Goal: Information Seeking & Learning: Learn about a topic

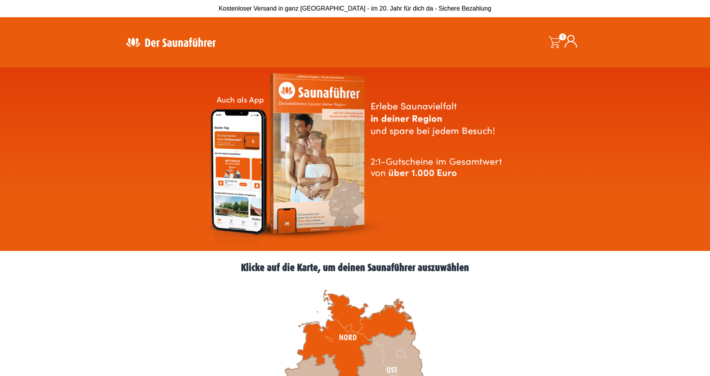
click at [348, 338] on icon at bounding box center [356, 337] width 118 height 95
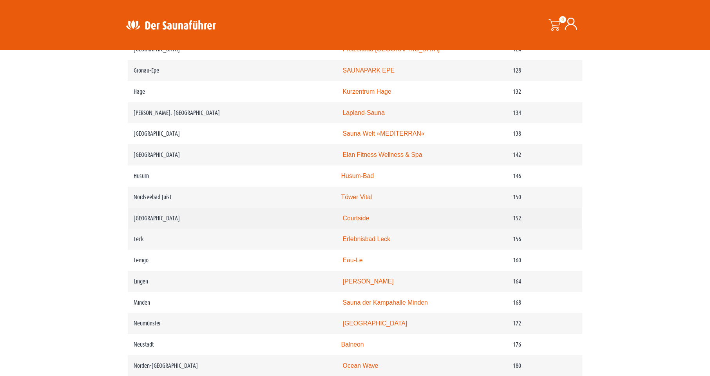
scroll to position [980, 0]
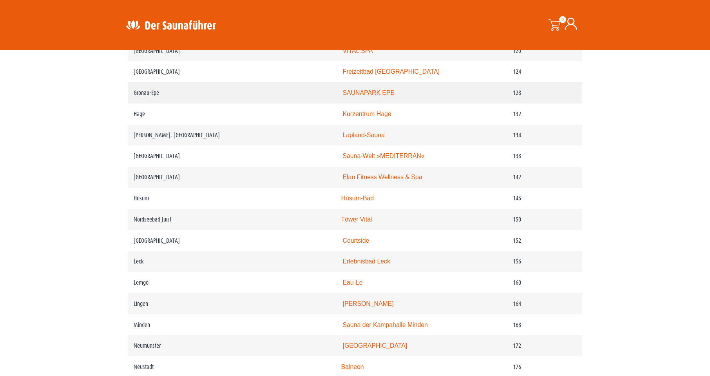
click at [377, 96] on link "SAUNAPARK EPE" at bounding box center [369, 92] width 52 height 7
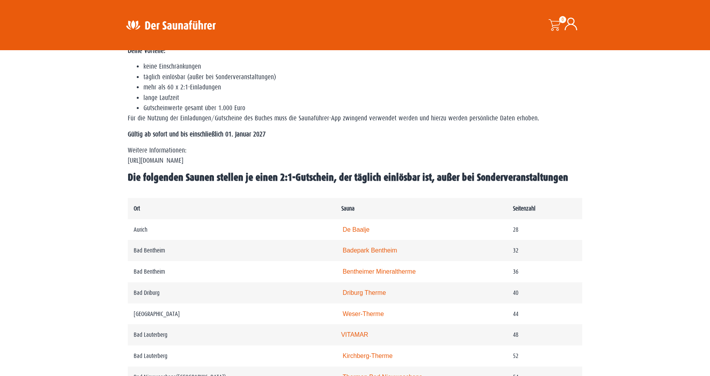
scroll to position [353, 0]
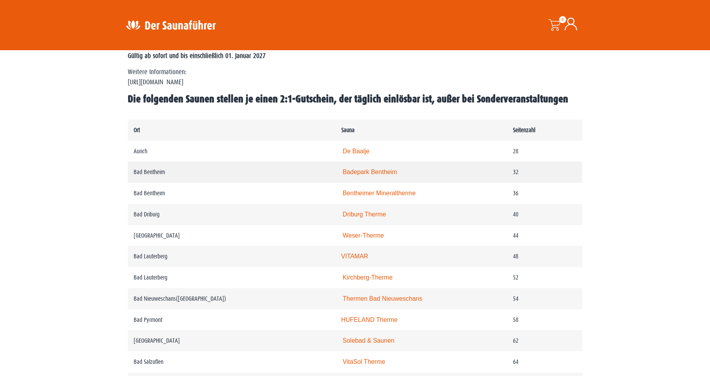
click at [369, 173] on link "Badepark Bentheim" at bounding box center [370, 172] width 54 height 7
click at [360, 214] on link "Driburg Therme" at bounding box center [365, 214] width 44 height 7
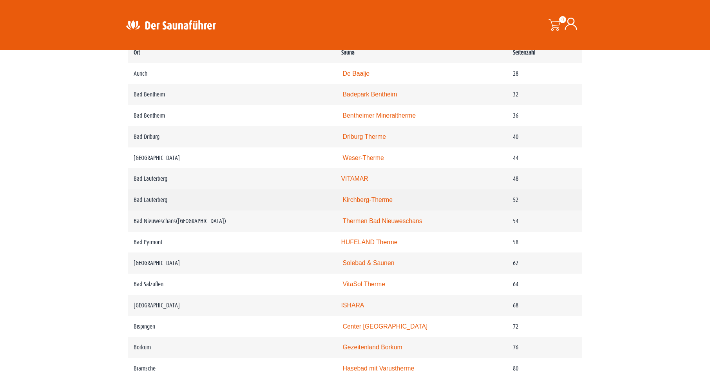
scroll to position [431, 0]
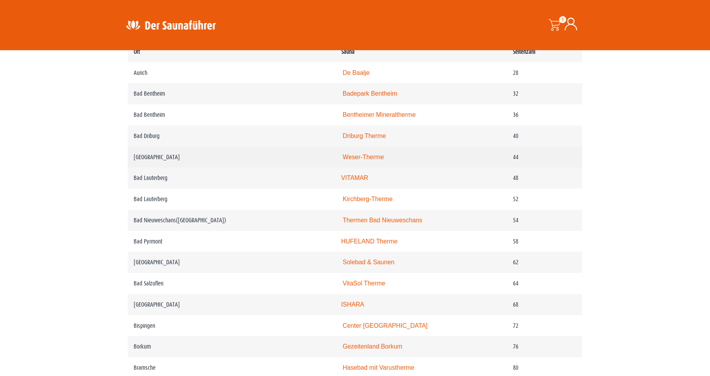
click at [367, 155] on link "Weser-Therme" at bounding box center [363, 157] width 41 height 7
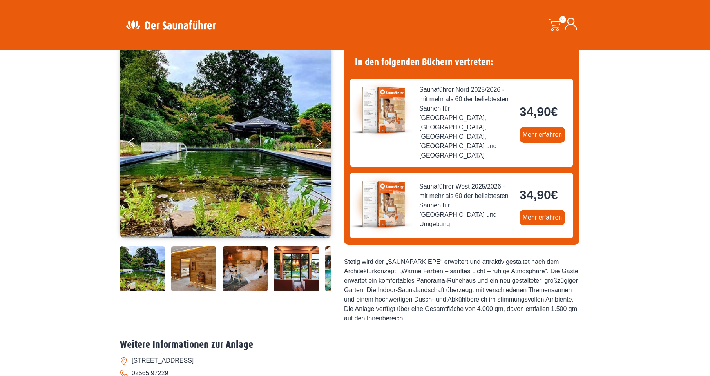
scroll to position [39, 0]
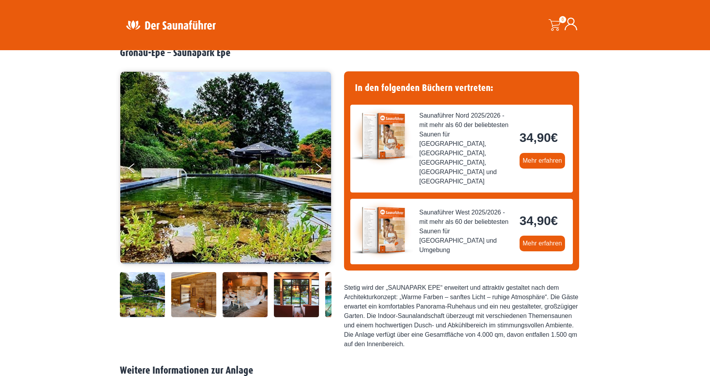
click at [196, 136] on img at bounding box center [225, 168] width 211 height 192
click at [152, 294] on img at bounding box center [142, 294] width 45 height 45
click at [204, 294] on img at bounding box center [193, 294] width 45 height 45
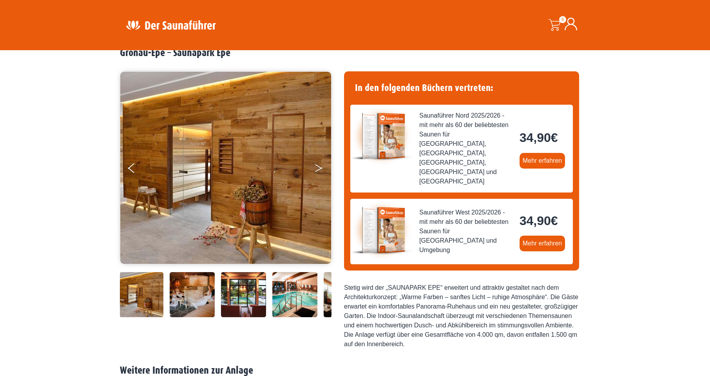
click at [323, 170] on button "Next" at bounding box center [324, 170] width 20 height 20
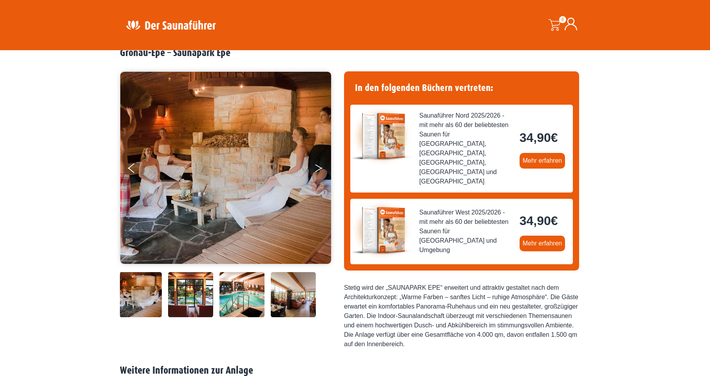
click at [323, 170] on button "Next" at bounding box center [324, 170] width 20 height 20
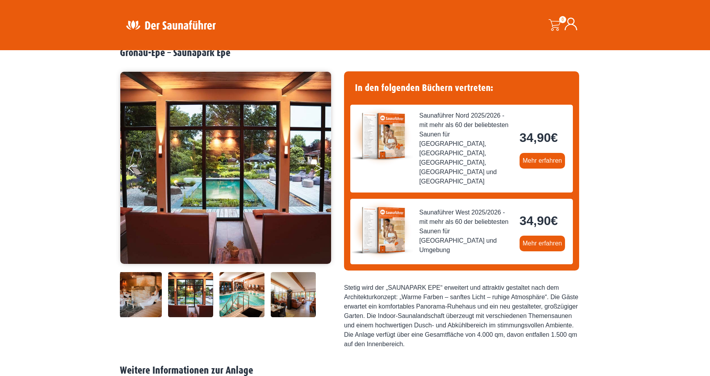
click at [323, 170] on button "Next" at bounding box center [324, 170] width 20 height 20
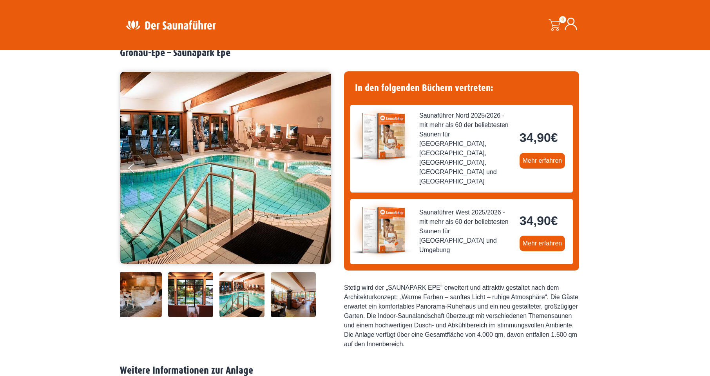
click at [323, 170] on button "Next" at bounding box center [324, 170] width 20 height 20
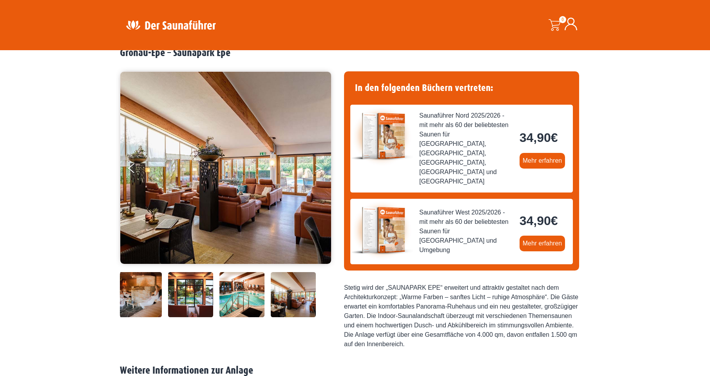
click at [323, 170] on button "Next" at bounding box center [324, 170] width 20 height 20
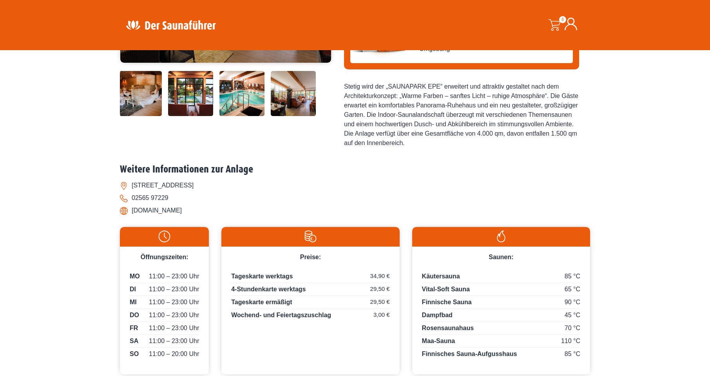
scroll to position [230, 0]
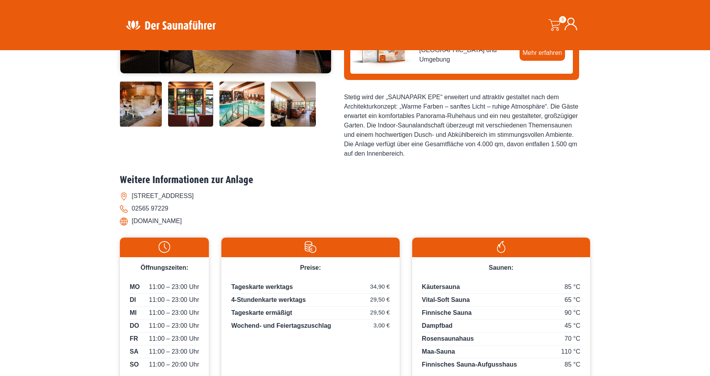
click at [154, 215] on li "www.saunapark-epe.de" at bounding box center [355, 221] width 470 height 13
click at [155, 215] on li "www.saunapark-epe.de" at bounding box center [355, 221] width 470 height 13
copy div "www.saunapark-epe.de"
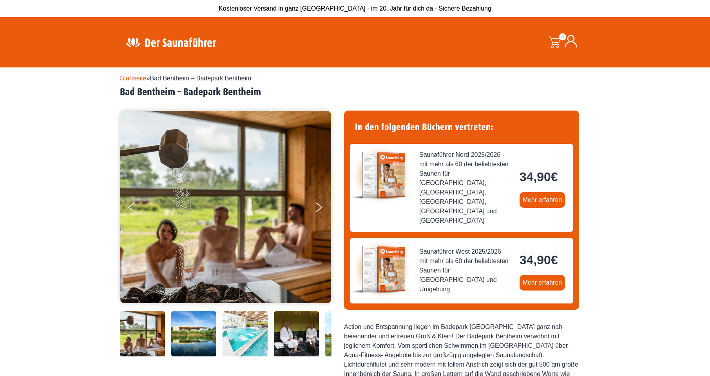
click at [147, 335] on img at bounding box center [142, 333] width 45 height 45
click at [320, 208] on icon "Next" at bounding box center [318, 209] width 7 height 5
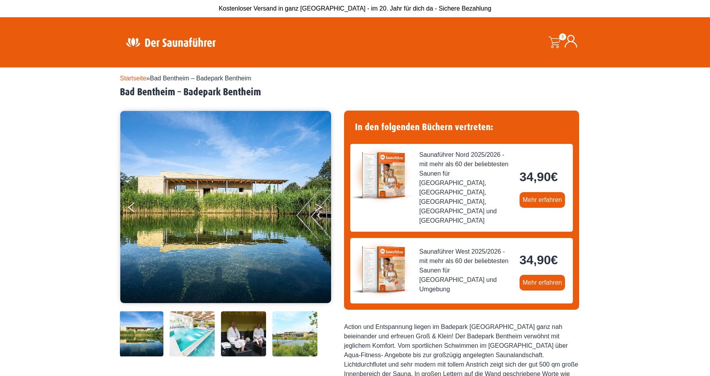
click at [320, 208] on icon "Next" at bounding box center [318, 209] width 7 height 5
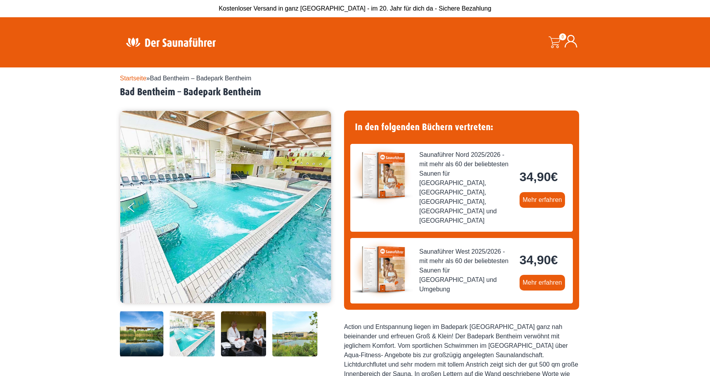
click at [320, 208] on icon "Next" at bounding box center [318, 209] width 7 height 5
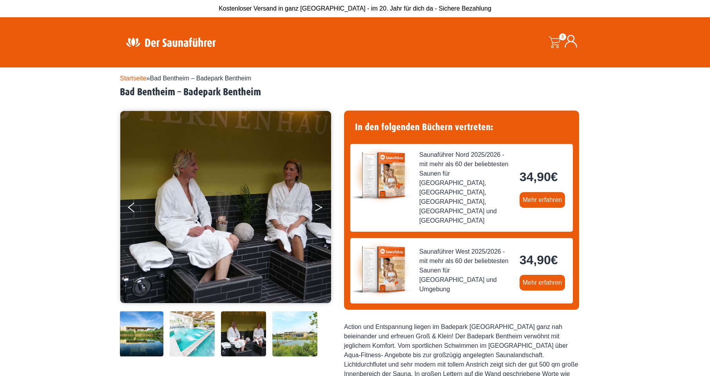
click at [321, 208] on button "Next" at bounding box center [324, 209] width 20 height 20
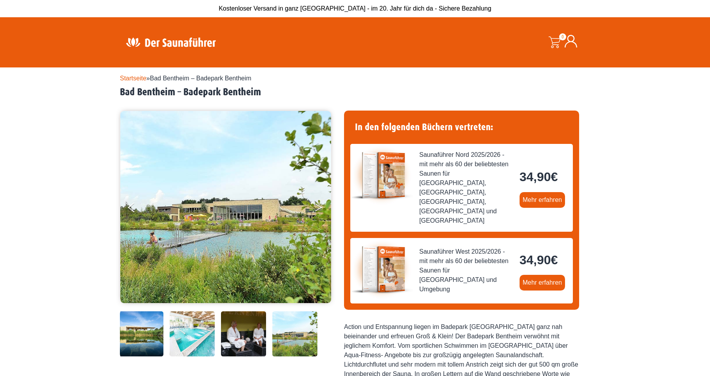
click at [321, 208] on button "Next" at bounding box center [324, 209] width 20 height 20
click at [318, 207] on button "Next" at bounding box center [324, 209] width 20 height 20
click at [317, 207] on button "Next" at bounding box center [324, 209] width 20 height 20
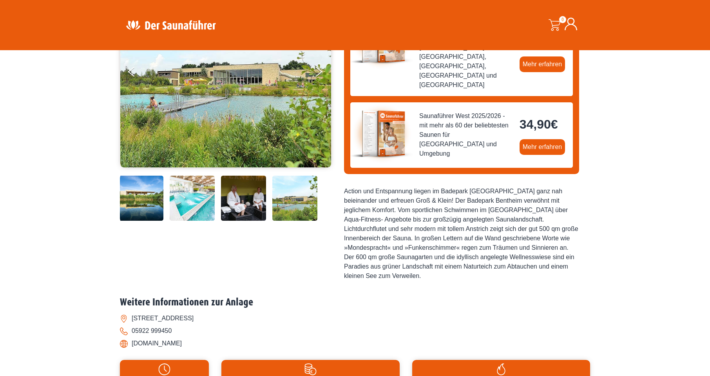
scroll to position [196, 0]
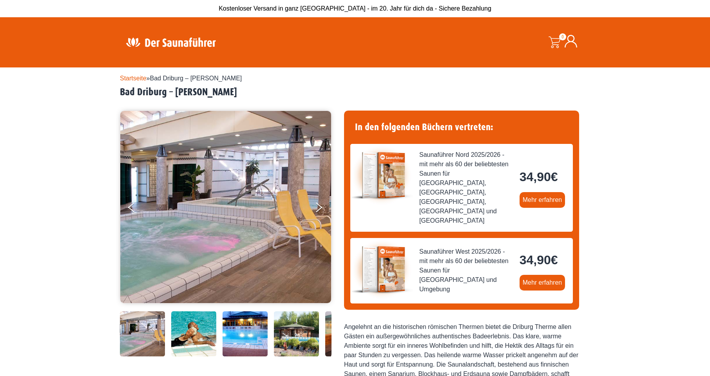
drag, startPoint x: 241, startPoint y: 322, endPoint x: 257, endPoint y: 307, distance: 22.2
click at [241, 321] on img at bounding box center [245, 333] width 45 height 45
click at [317, 204] on button "Next" at bounding box center [324, 209] width 20 height 20
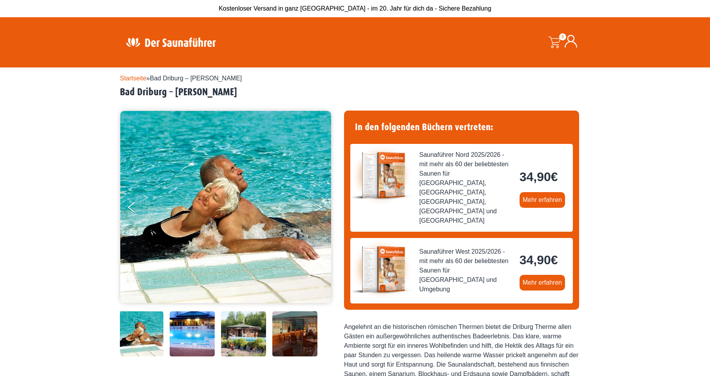
click at [317, 204] on button "Next" at bounding box center [324, 209] width 20 height 20
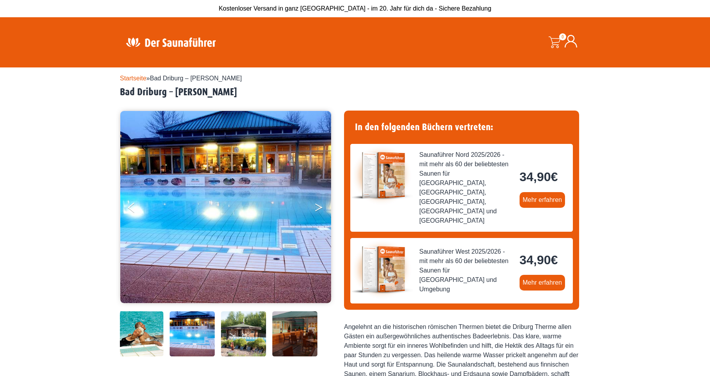
click at [317, 204] on button "Next" at bounding box center [324, 209] width 20 height 20
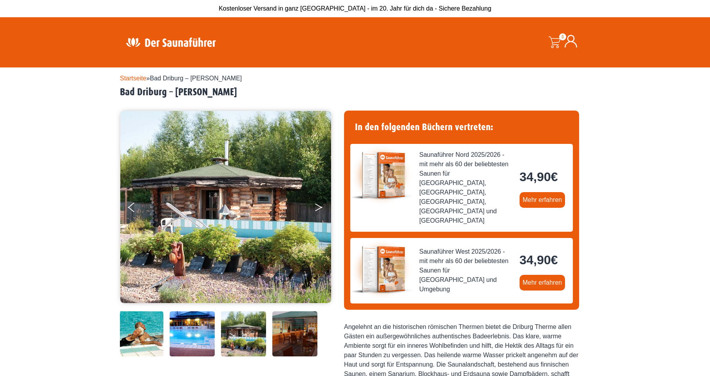
click at [317, 204] on button "Next" at bounding box center [324, 209] width 20 height 20
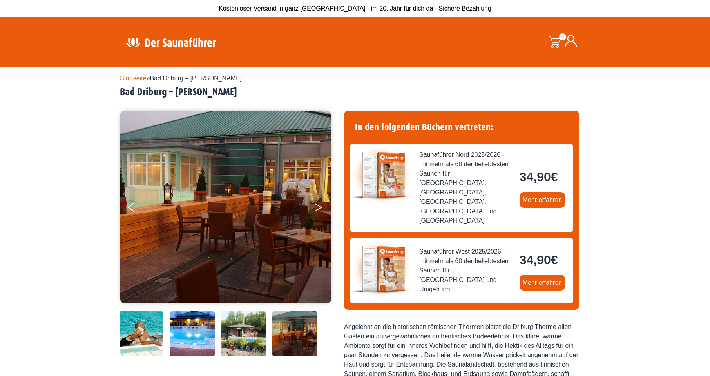
click at [317, 203] on button "Next" at bounding box center [324, 209] width 20 height 20
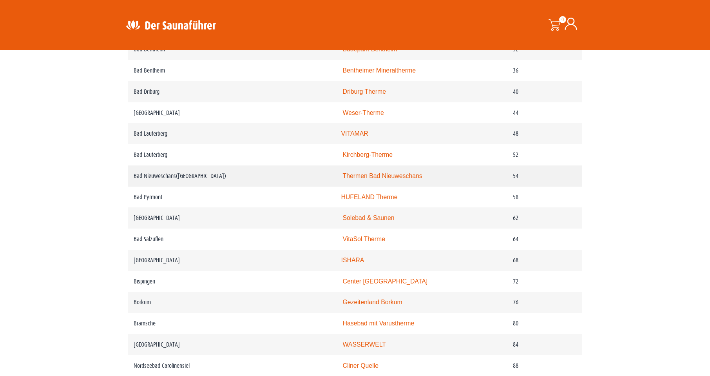
scroll to position [484, 0]
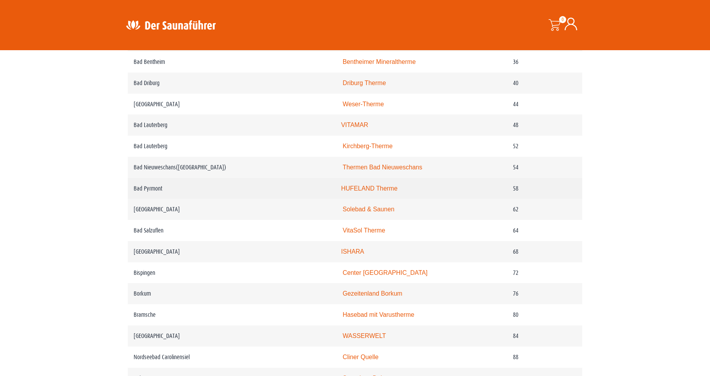
click at [370, 189] on link "HUFELAND Therme" at bounding box center [369, 188] width 56 height 7
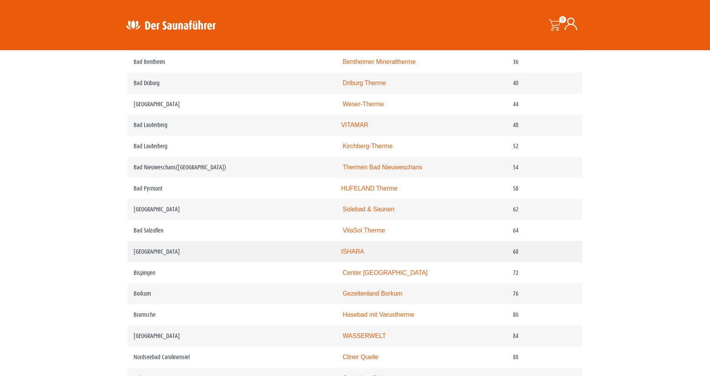
click at [361, 255] on link "ISHARA" at bounding box center [352, 251] width 23 height 7
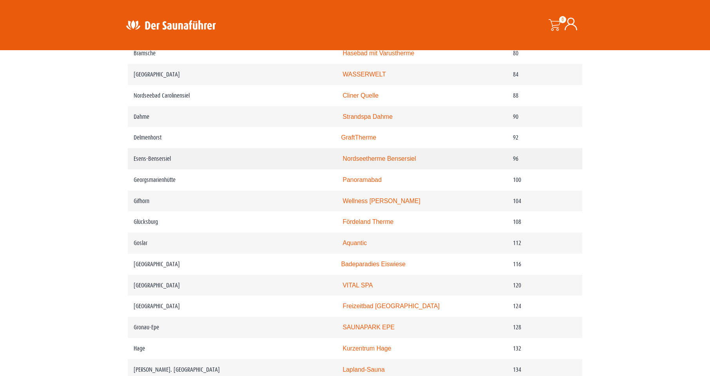
scroll to position [758, 0]
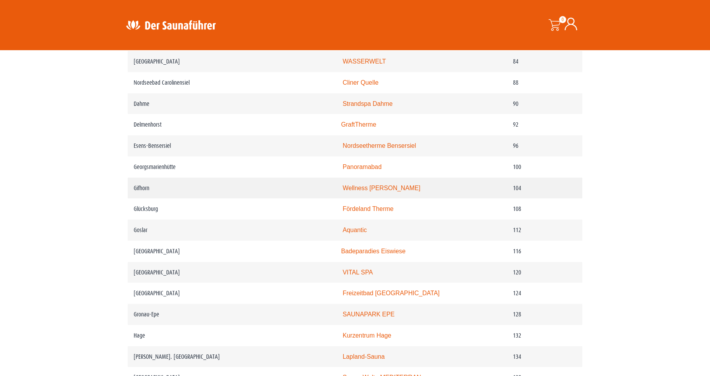
click at [388, 191] on link "Wellness Sauna Gifhorn" at bounding box center [382, 188] width 78 height 7
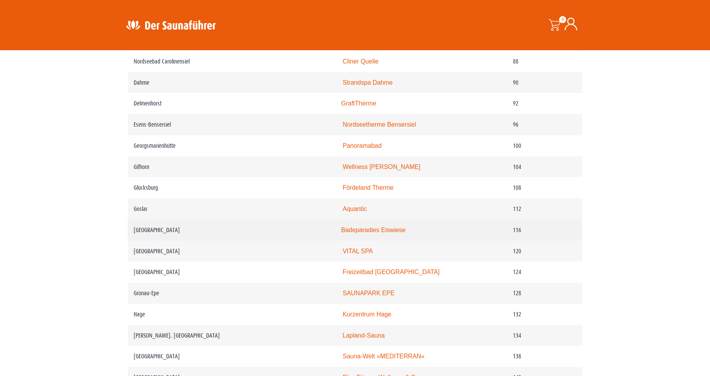
scroll to position [798, 0]
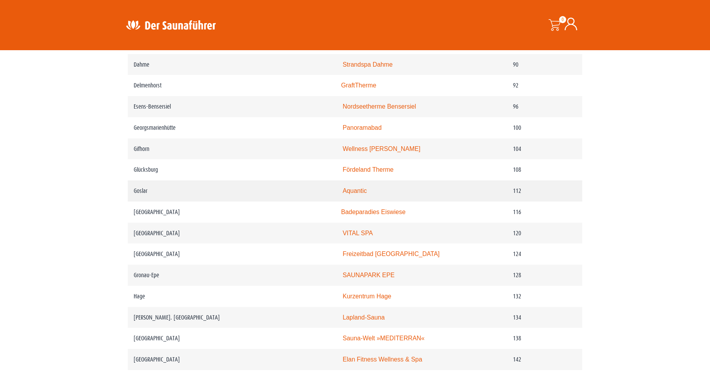
click at [364, 194] on link "Aquantic" at bounding box center [355, 190] width 24 height 7
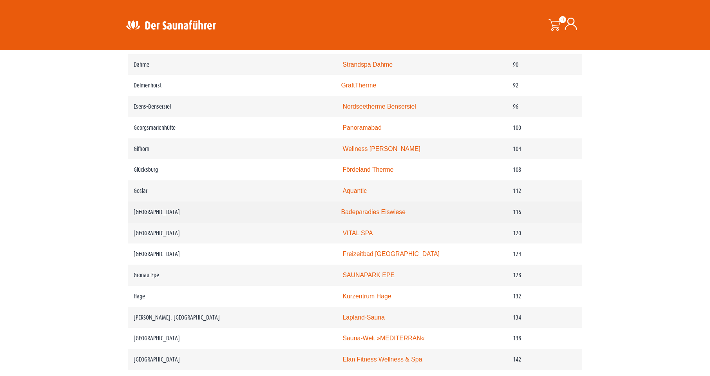
click at [385, 215] on link "Badeparadies Eiswiese" at bounding box center [373, 211] width 65 height 7
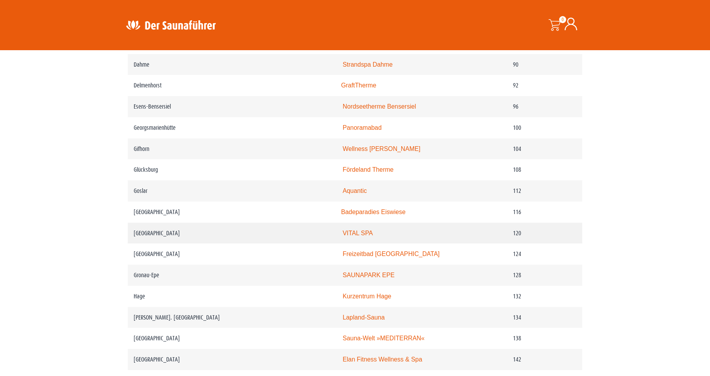
click at [368, 236] on link "VITAL SPA" at bounding box center [358, 233] width 30 height 7
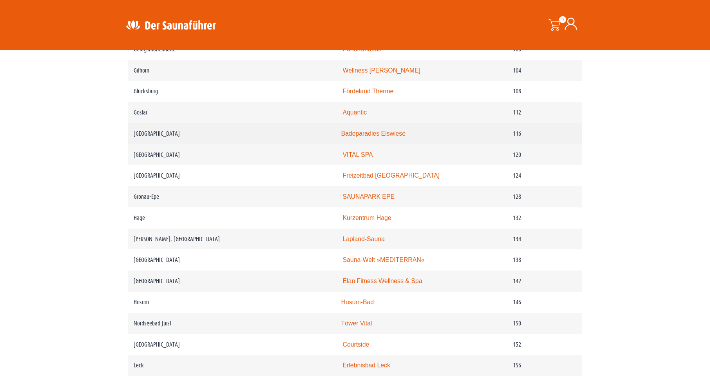
scroll to position [915, 0]
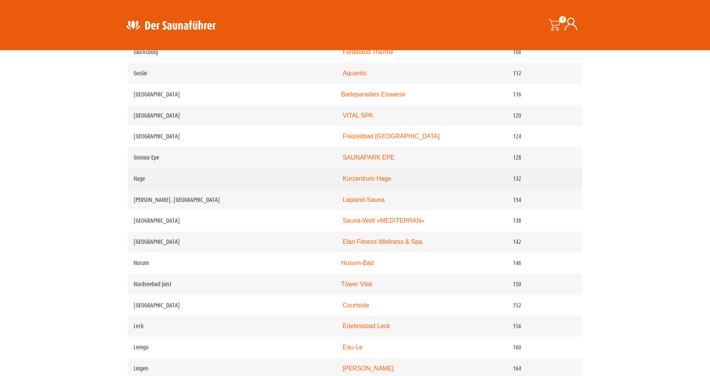
click at [377, 182] on link "Kurzentrum Hage" at bounding box center [367, 178] width 49 height 7
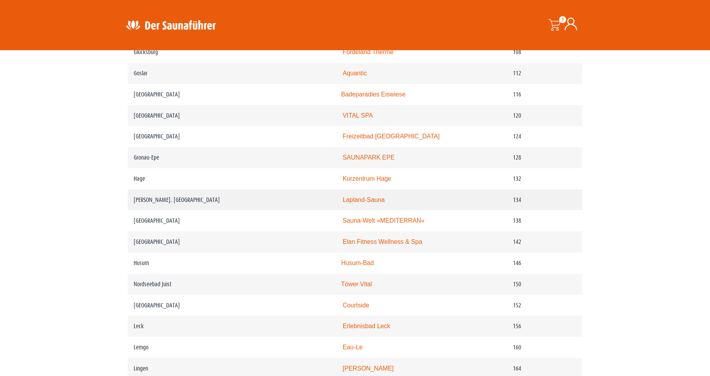
click at [368, 203] on link "Lapland-Sauna" at bounding box center [364, 199] width 42 height 7
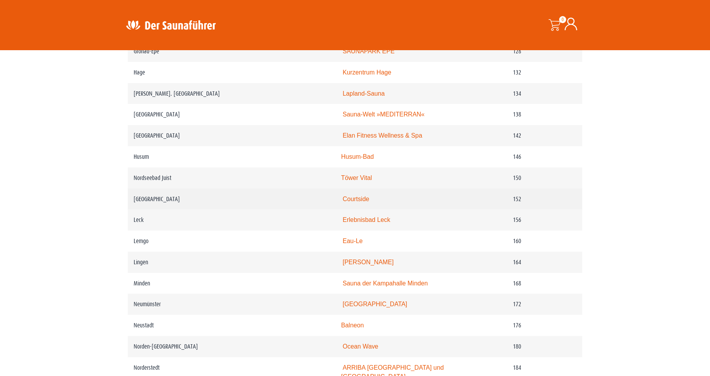
scroll to position [1033, 0]
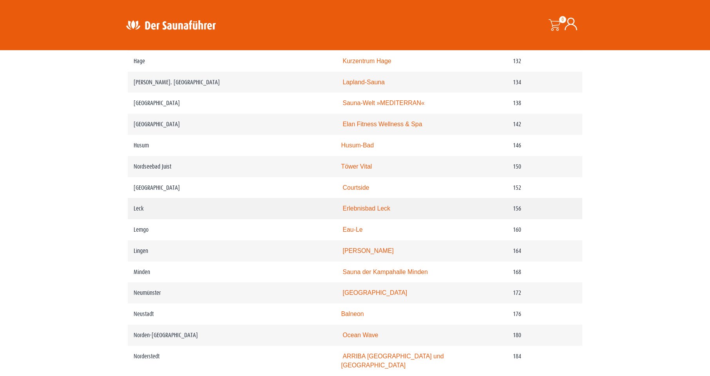
click at [379, 212] on link "Erlebnisbad Leck" at bounding box center [366, 208] width 47 height 7
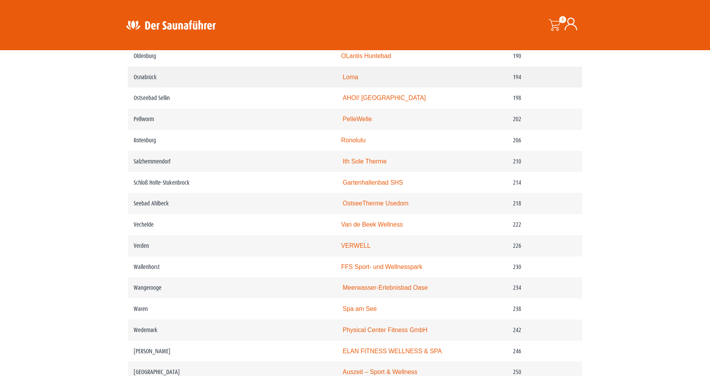
scroll to position [1385, 0]
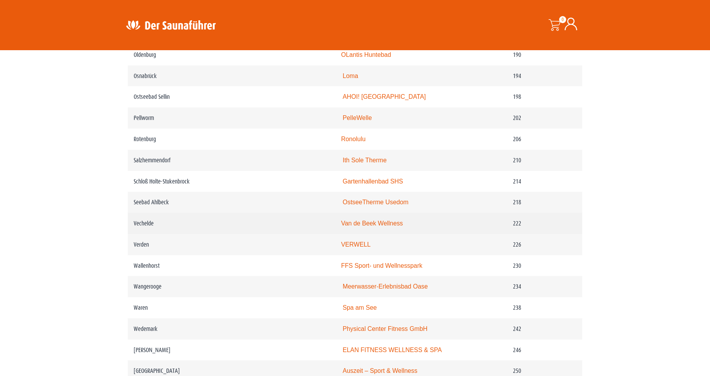
click at [387, 227] on link "Van de Beek Wellness" at bounding box center [372, 223] width 62 height 7
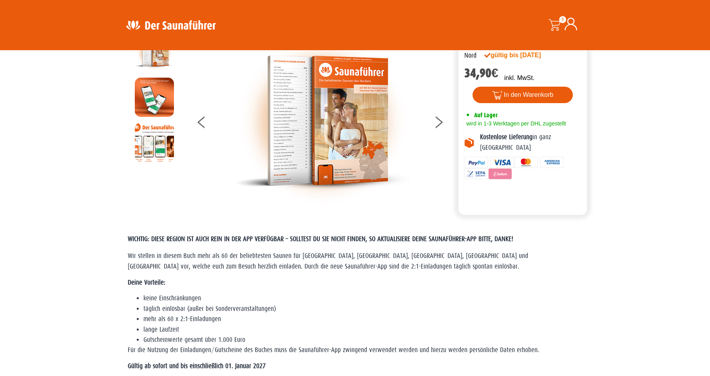
scroll to position [0, 0]
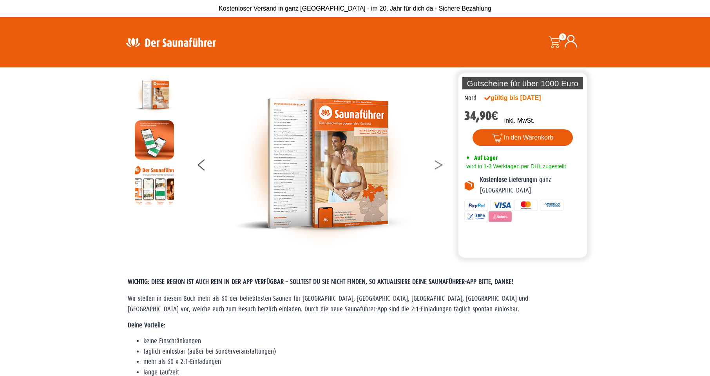
click at [439, 167] on icon at bounding box center [439, 166] width 8 height 5
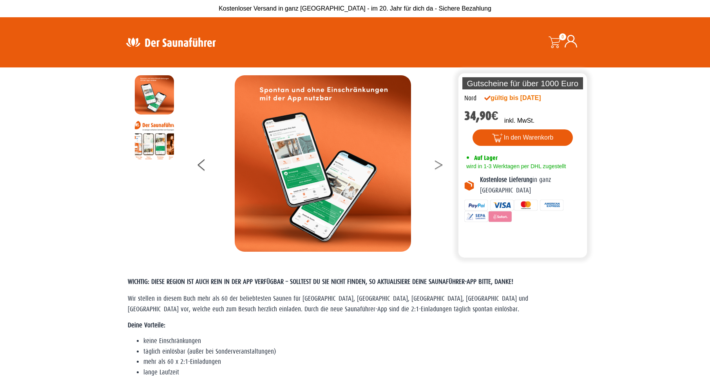
click at [439, 167] on icon at bounding box center [439, 166] width 8 height 5
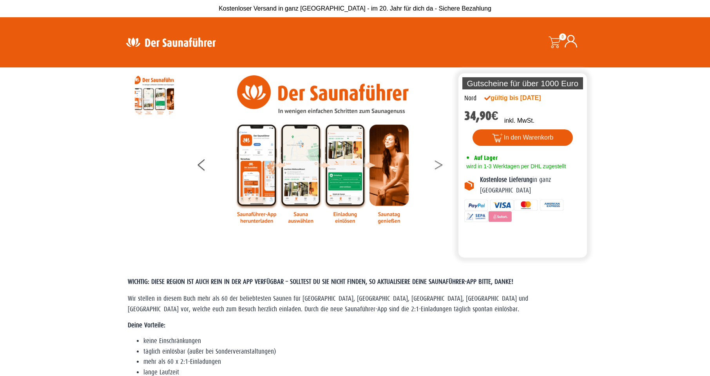
click at [439, 166] on icon at bounding box center [439, 166] width 8 height 5
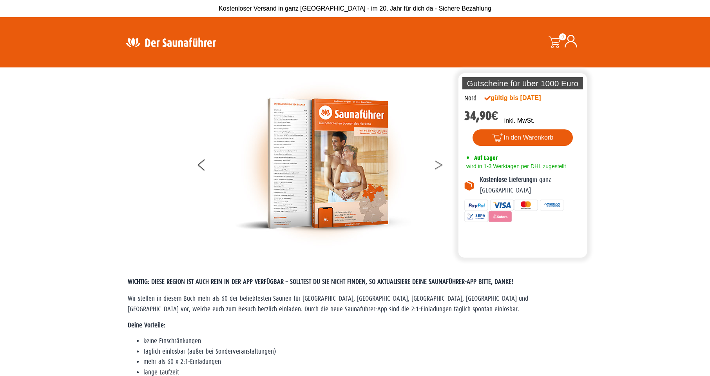
click at [439, 166] on icon at bounding box center [439, 166] width 8 height 5
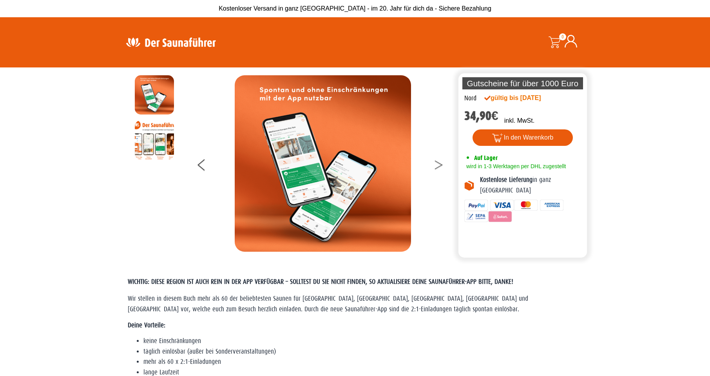
click at [439, 166] on icon at bounding box center [439, 166] width 8 height 5
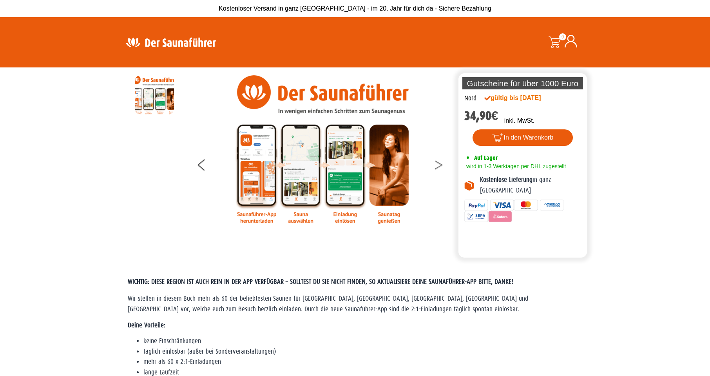
click at [439, 166] on icon at bounding box center [439, 166] width 8 height 5
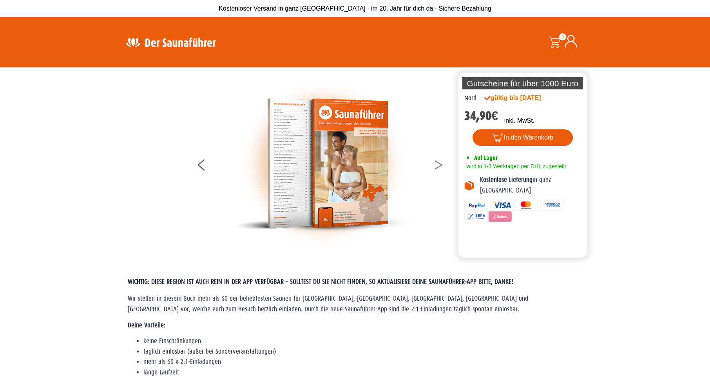
click at [439, 166] on icon at bounding box center [439, 166] width 8 height 5
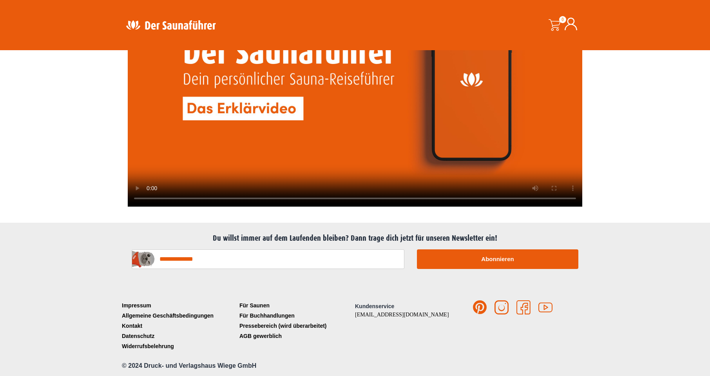
scroll to position [1908, 0]
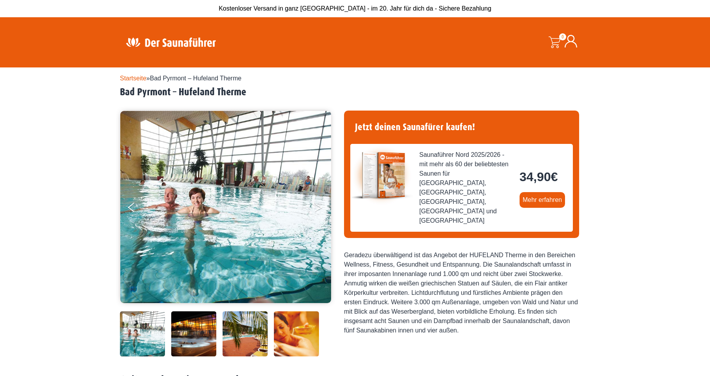
click at [324, 209] on button "Next" at bounding box center [324, 209] width 20 height 20
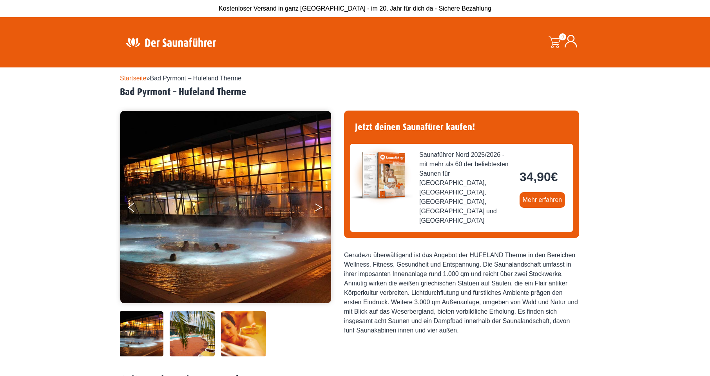
click at [324, 209] on button "Next" at bounding box center [324, 209] width 20 height 20
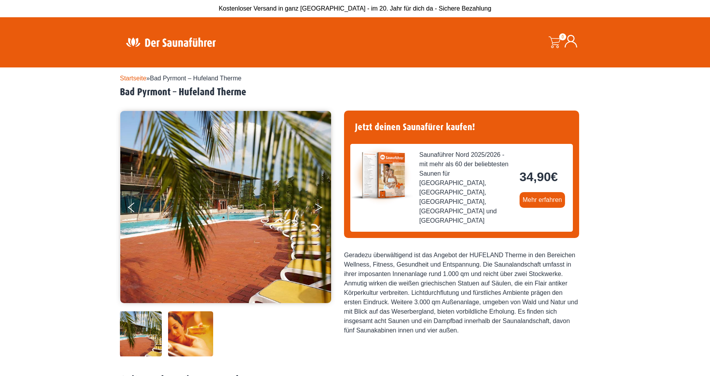
click at [324, 209] on button "Next" at bounding box center [324, 209] width 20 height 20
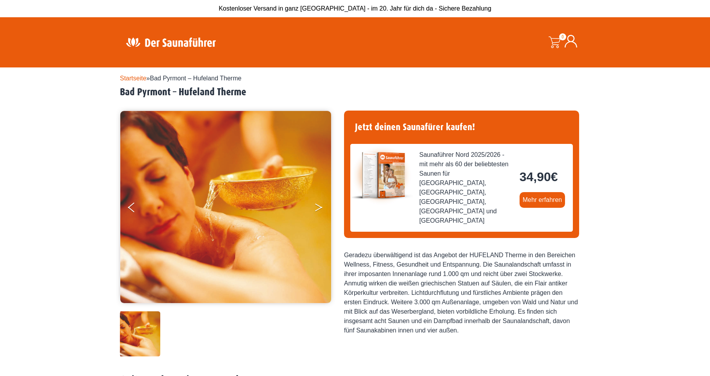
click at [325, 209] on button "Next" at bounding box center [324, 209] width 20 height 20
click at [321, 209] on button "Next" at bounding box center [324, 209] width 20 height 20
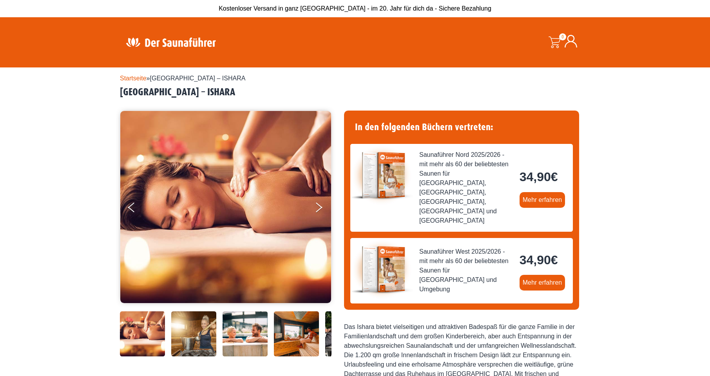
click at [202, 330] on img at bounding box center [193, 333] width 45 height 45
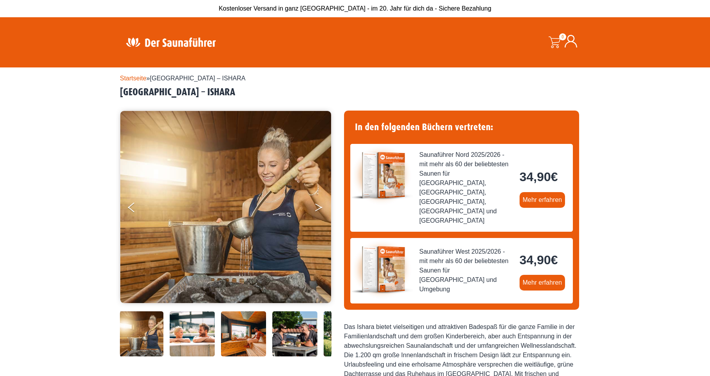
click at [317, 204] on button "Next" at bounding box center [324, 209] width 20 height 20
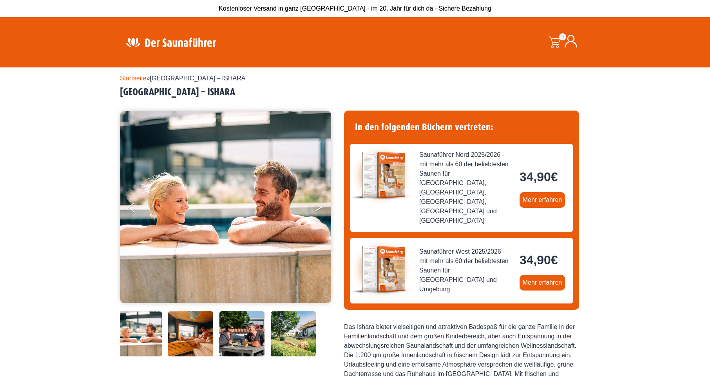
click at [317, 204] on button "Next" at bounding box center [324, 209] width 20 height 20
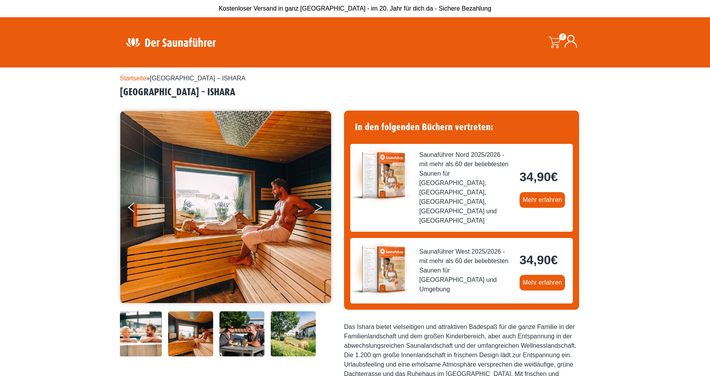
click at [317, 204] on button "Next" at bounding box center [324, 209] width 20 height 20
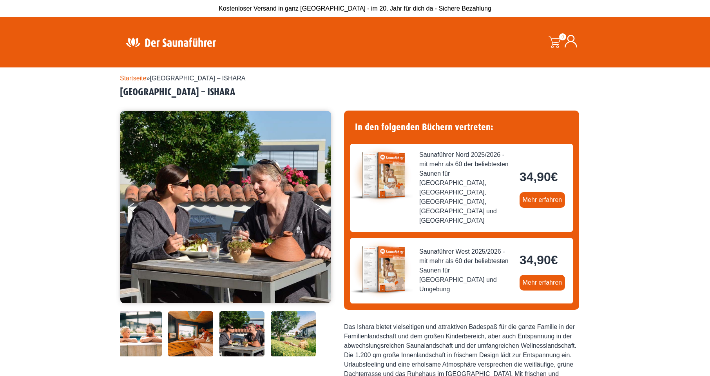
click at [317, 204] on button "Next" at bounding box center [324, 209] width 20 height 20
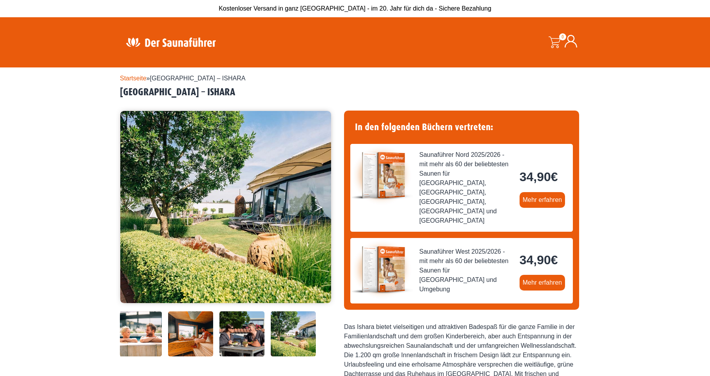
click at [318, 204] on button "Next" at bounding box center [324, 209] width 20 height 20
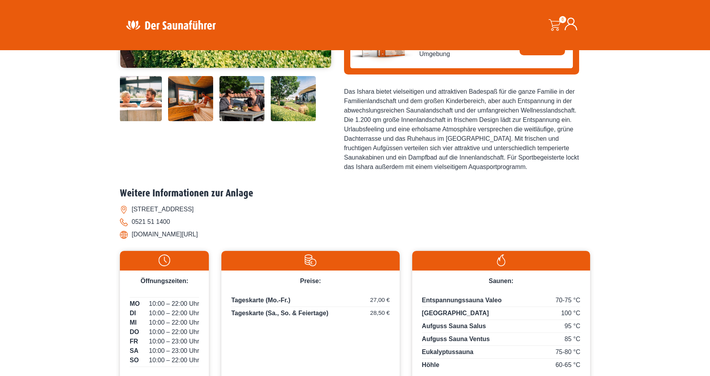
scroll to position [392, 0]
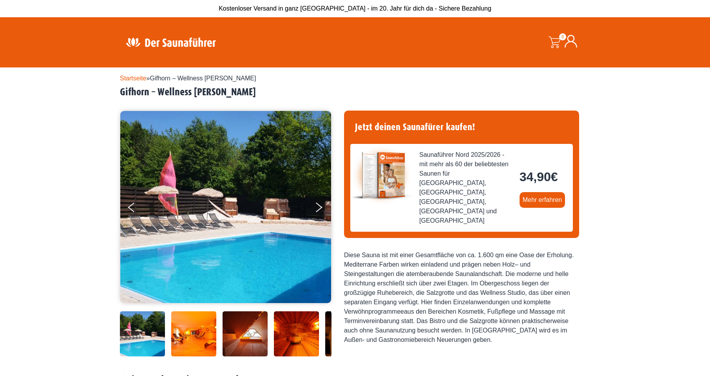
click at [193, 329] on img at bounding box center [193, 333] width 45 height 45
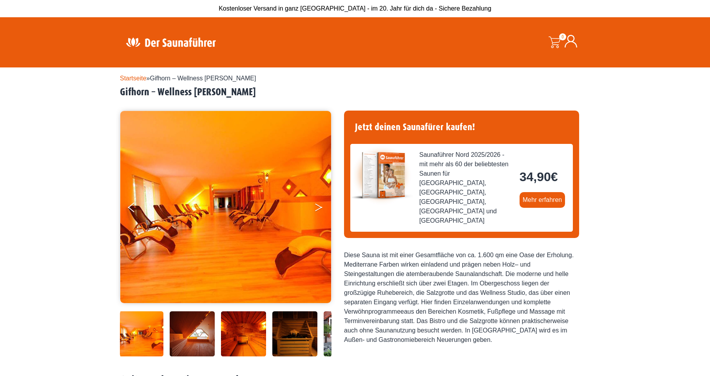
click at [321, 204] on button "Next" at bounding box center [324, 209] width 20 height 20
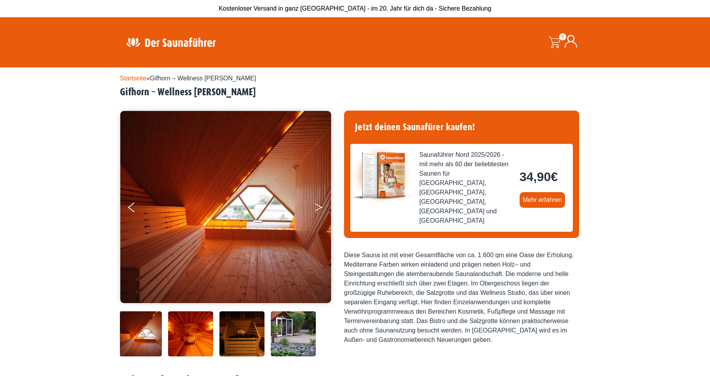
click at [320, 204] on button "Next" at bounding box center [324, 209] width 20 height 20
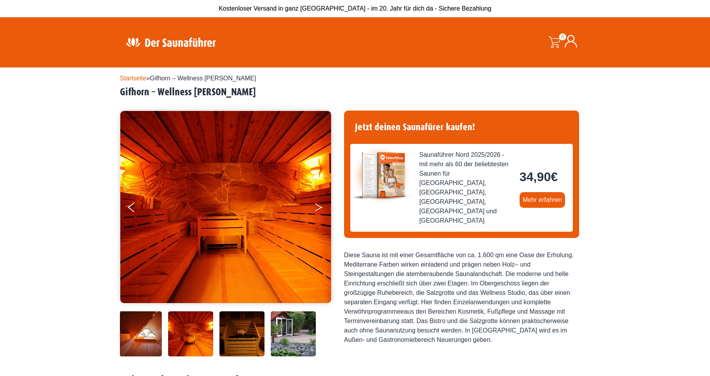
click at [320, 204] on button "Next" at bounding box center [324, 209] width 20 height 20
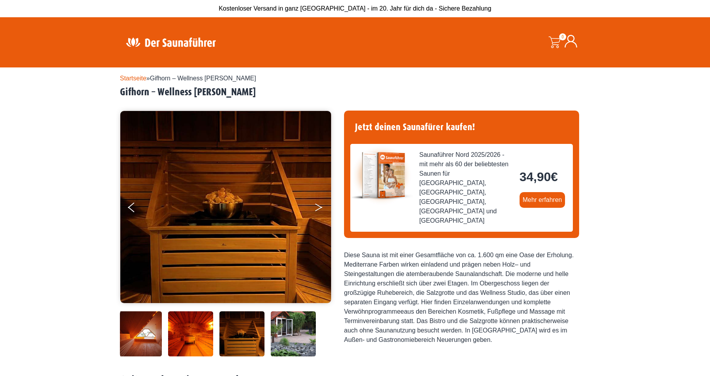
click at [320, 204] on button "Next" at bounding box center [324, 209] width 20 height 20
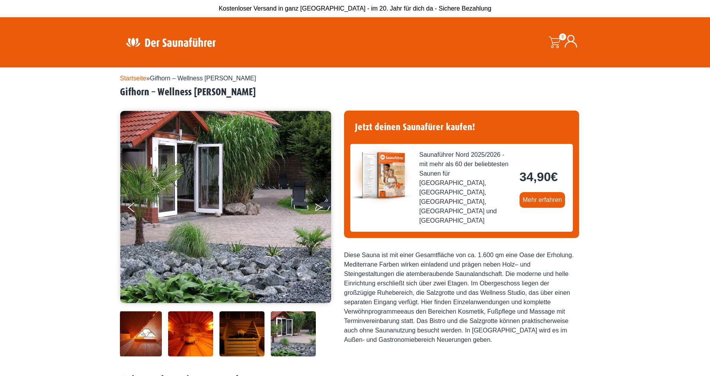
click at [320, 203] on button "Next" at bounding box center [324, 209] width 20 height 20
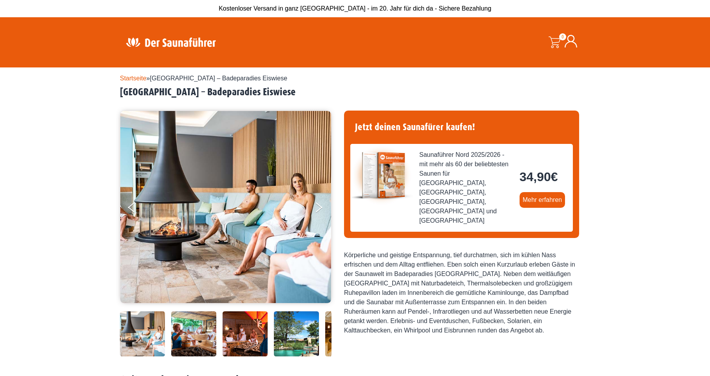
click at [157, 324] on img at bounding box center [142, 333] width 45 height 45
click at [322, 207] on icon "Next" at bounding box center [318, 209] width 7 height 5
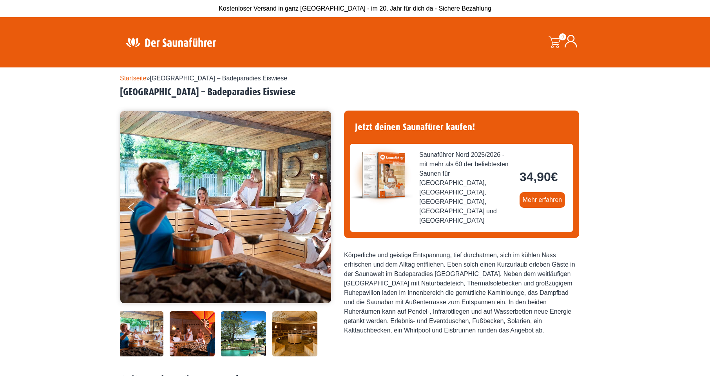
click at [322, 207] on icon "Next" at bounding box center [318, 209] width 7 height 5
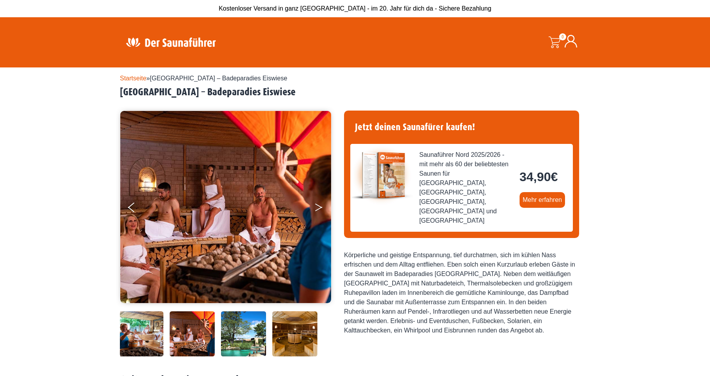
click at [322, 207] on icon "Next" at bounding box center [318, 209] width 7 height 5
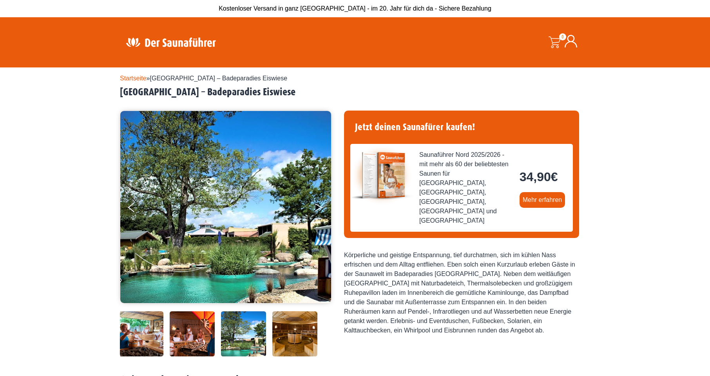
click at [322, 207] on icon "Next" at bounding box center [318, 209] width 7 height 5
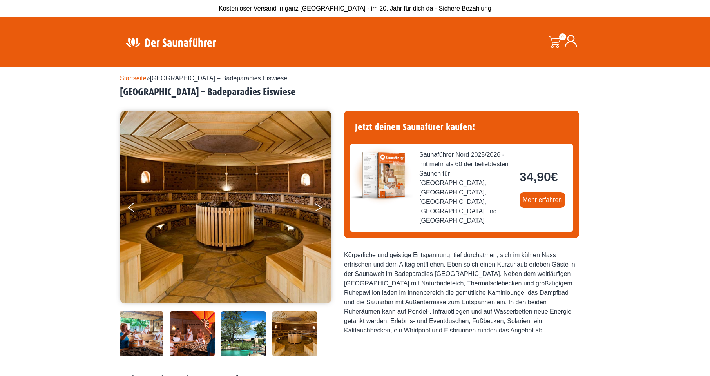
click at [322, 207] on icon "Next" at bounding box center [318, 209] width 7 height 5
click at [318, 204] on button "Next" at bounding box center [324, 209] width 20 height 20
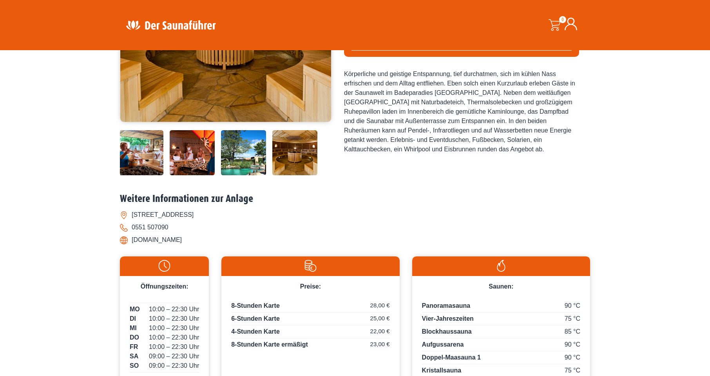
scroll to position [157, 0]
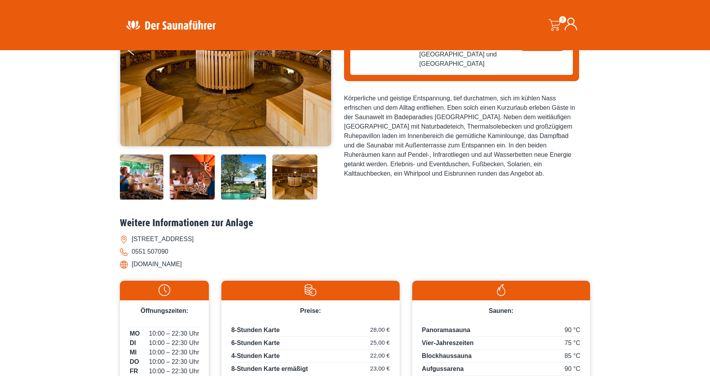
drag, startPoint x: 200, startPoint y: 265, endPoint x: 130, endPoint y: 265, distance: 70.2
click at [130, 265] on li "[DOMAIN_NAME]" at bounding box center [355, 264] width 470 height 13
copy li "www.badeparadies.de"
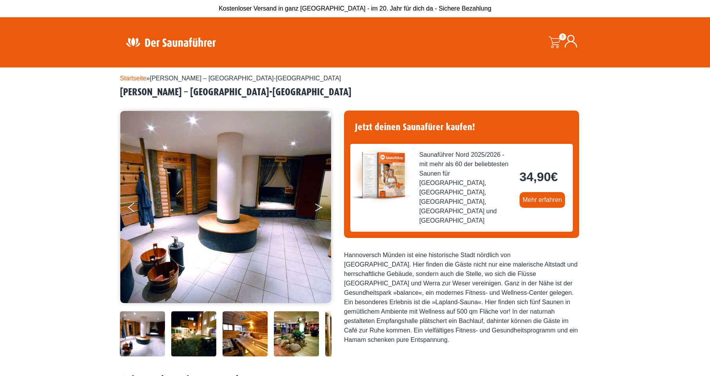
click at [319, 208] on icon "Next" at bounding box center [318, 209] width 7 height 5
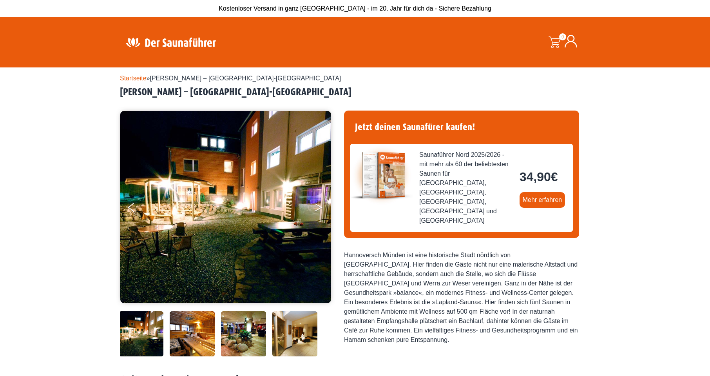
click at [319, 208] on icon "Next" at bounding box center [318, 209] width 7 height 5
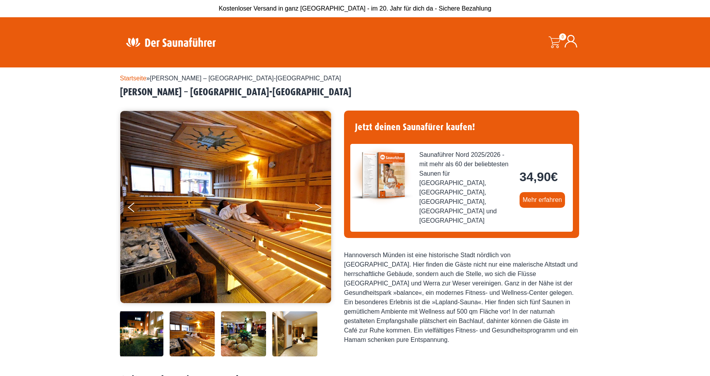
click at [319, 208] on icon "Next" at bounding box center [318, 209] width 7 height 5
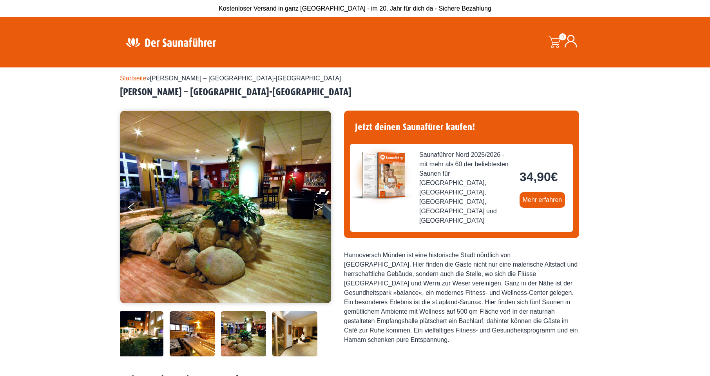
click at [319, 208] on icon "Next" at bounding box center [318, 209] width 7 height 5
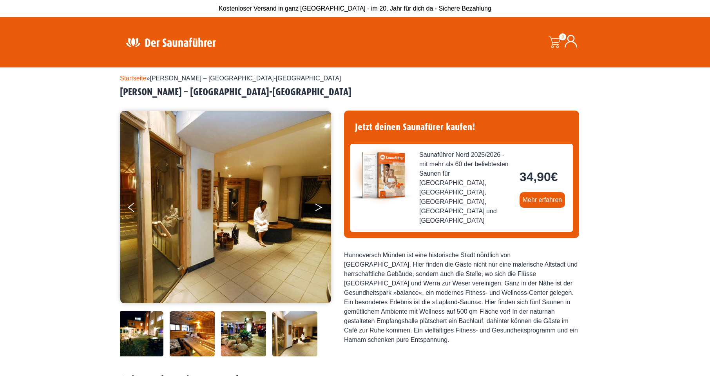
click at [319, 208] on icon "Next" at bounding box center [318, 209] width 7 height 5
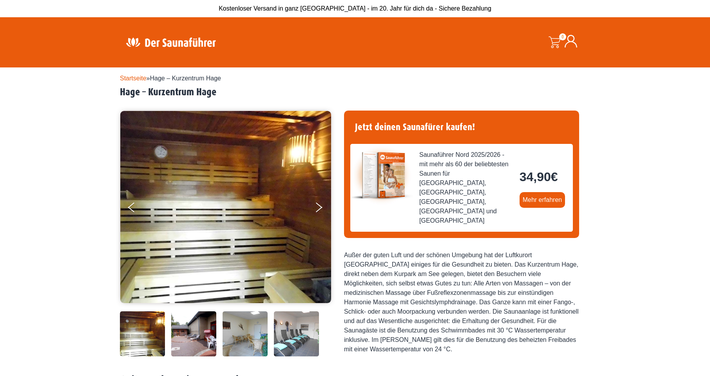
click at [201, 330] on img at bounding box center [193, 333] width 45 height 45
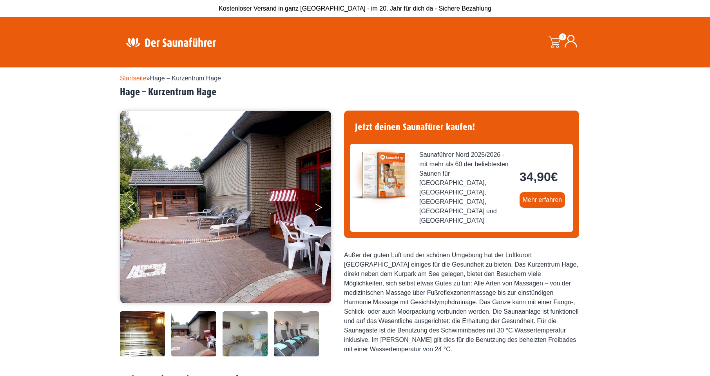
click at [315, 208] on button "Next" at bounding box center [324, 209] width 20 height 20
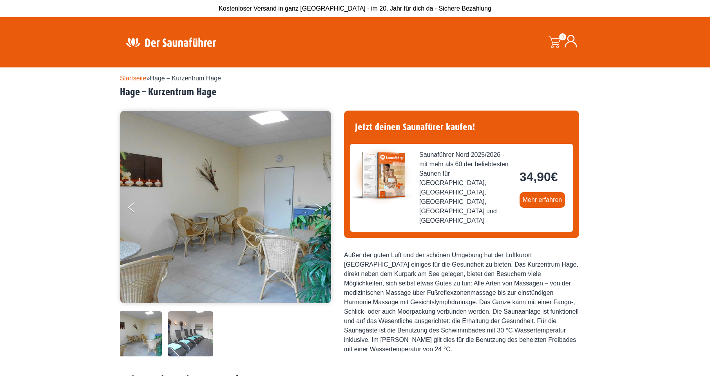
click at [315, 208] on button "Next" at bounding box center [324, 209] width 20 height 20
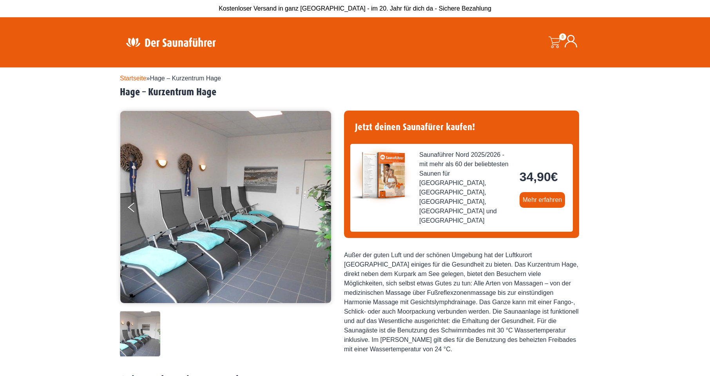
click at [315, 208] on button "Next" at bounding box center [324, 209] width 20 height 20
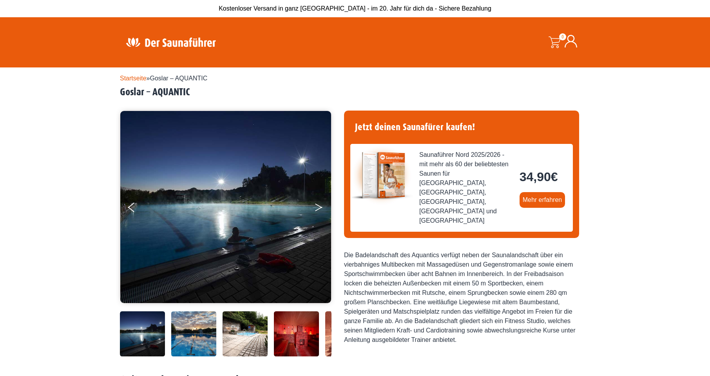
click at [314, 207] on button "Next" at bounding box center [324, 209] width 20 height 20
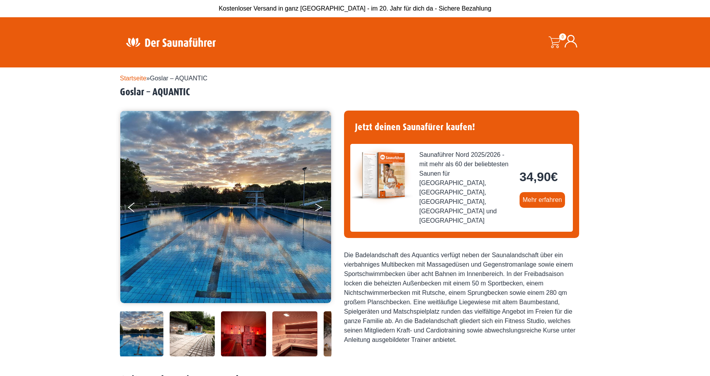
click at [317, 206] on button "Next" at bounding box center [324, 209] width 20 height 20
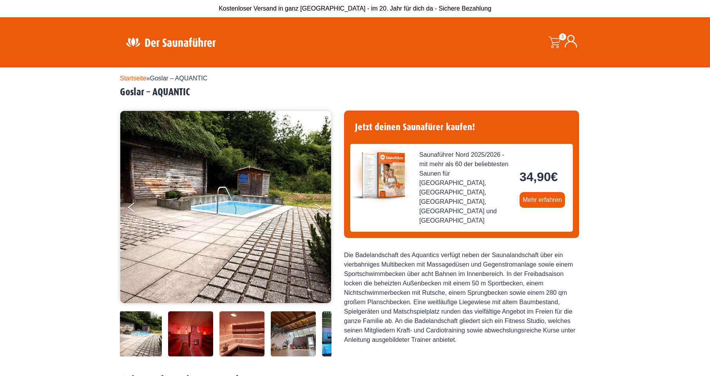
click at [318, 206] on button "Next" at bounding box center [324, 209] width 20 height 20
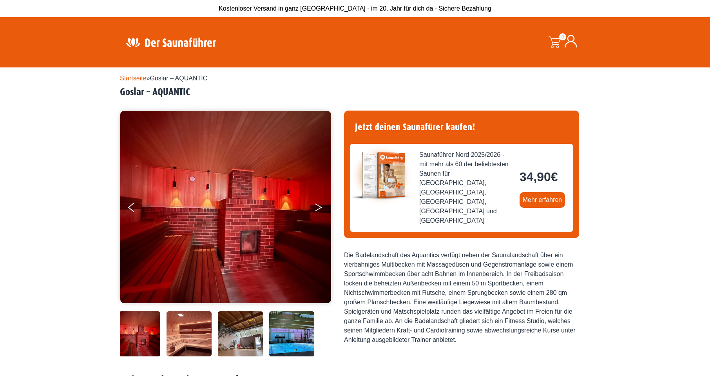
click at [318, 206] on button "Next" at bounding box center [324, 209] width 20 height 20
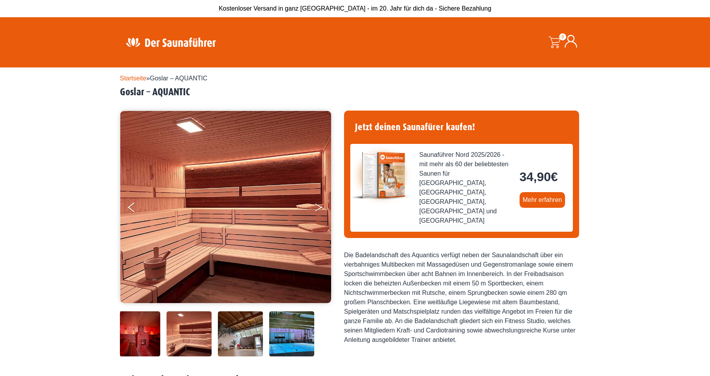
click at [318, 206] on button "Next" at bounding box center [324, 209] width 20 height 20
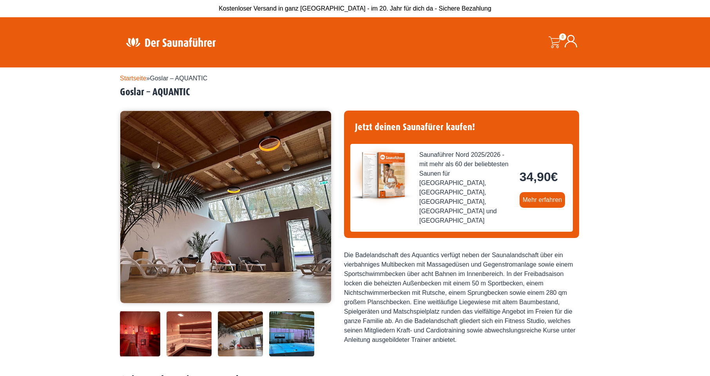
click at [318, 206] on button "Next" at bounding box center [324, 209] width 20 height 20
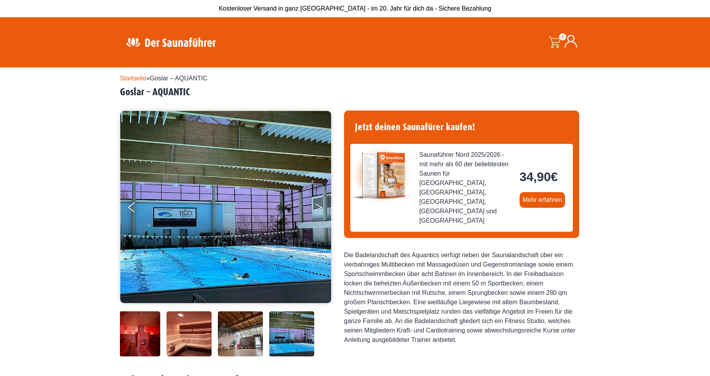
click at [318, 206] on button "Next" at bounding box center [324, 209] width 20 height 20
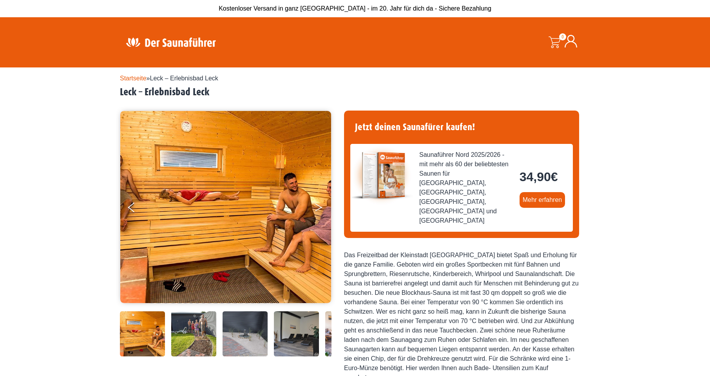
click at [321, 206] on icon "Next" at bounding box center [318, 205] width 7 height 5
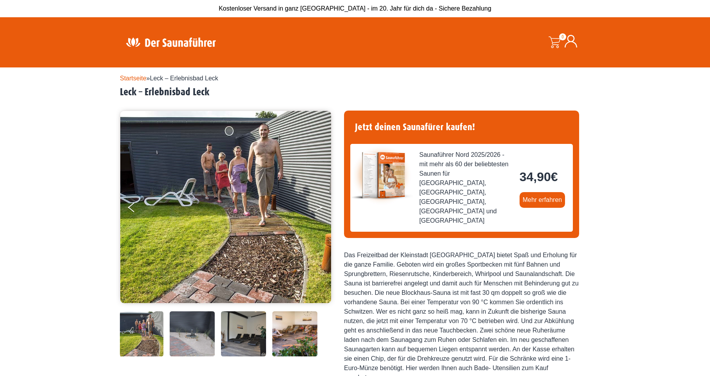
click at [321, 206] on icon "Next" at bounding box center [318, 205] width 7 height 5
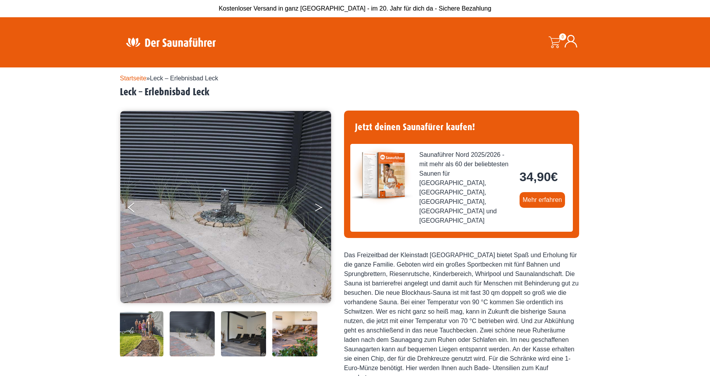
click at [321, 206] on icon "Next" at bounding box center [318, 205] width 7 height 5
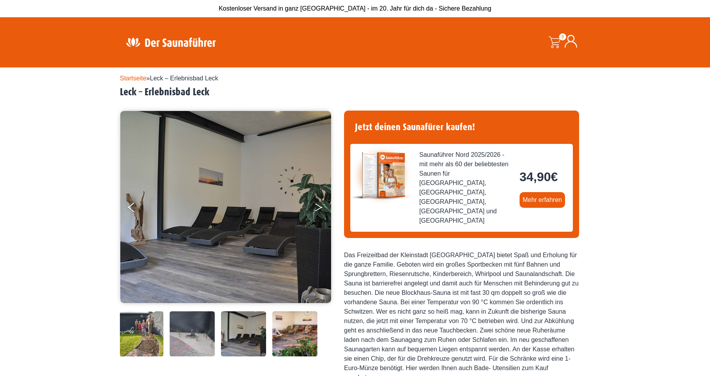
click at [321, 206] on icon "Next" at bounding box center [318, 205] width 7 height 5
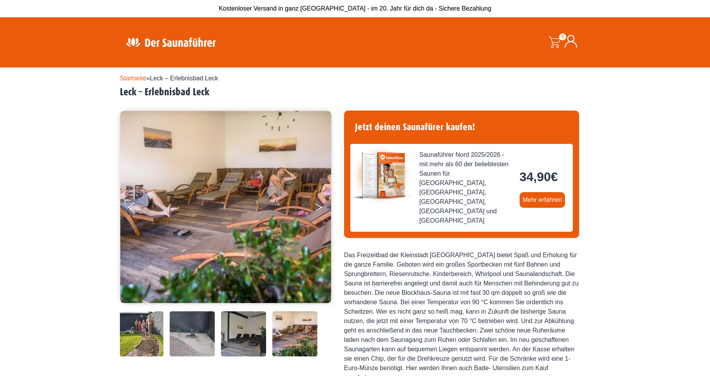
click at [321, 206] on icon "Next" at bounding box center [318, 205] width 7 height 5
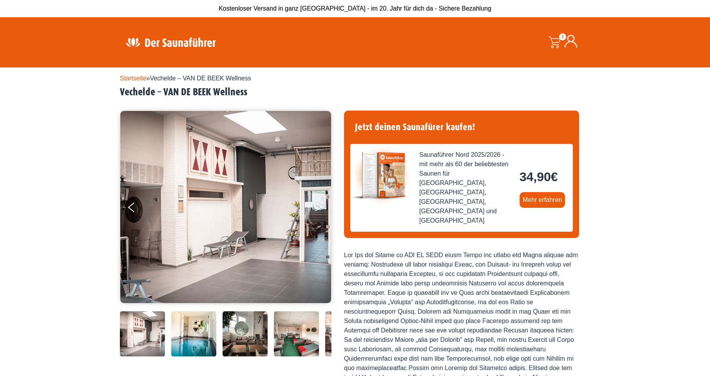
click at [319, 210] on button "Next" at bounding box center [324, 209] width 20 height 20
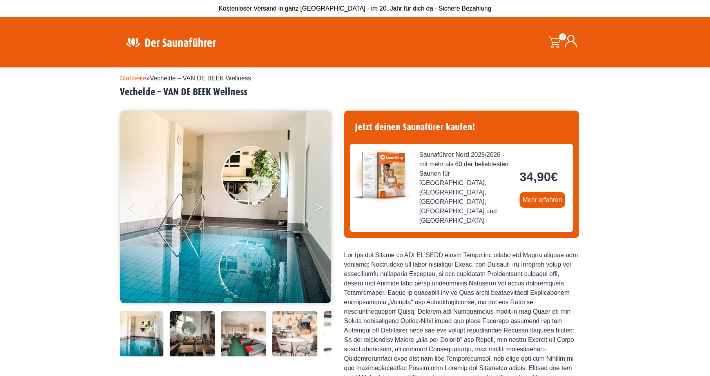
click at [319, 210] on button "Next" at bounding box center [324, 209] width 20 height 20
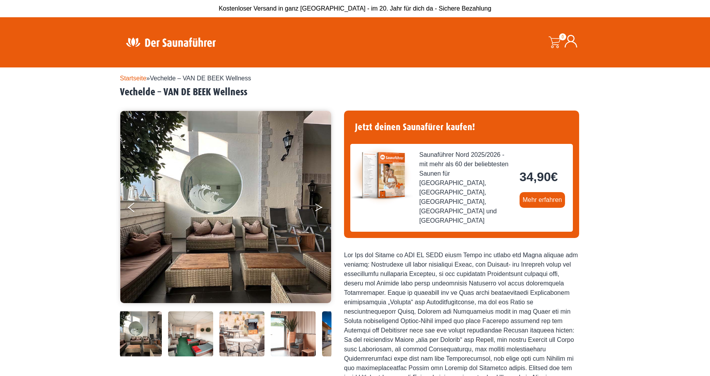
click at [319, 210] on button "Next" at bounding box center [324, 209] width 20 height 20
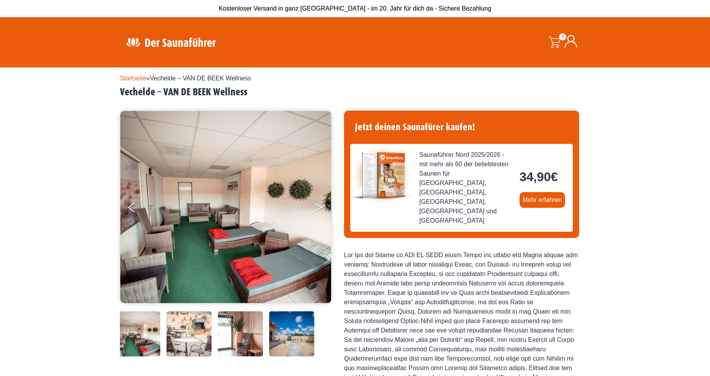
click at [319, 210] on button "Next" at bounding box center [324, 209] width 20 height 20
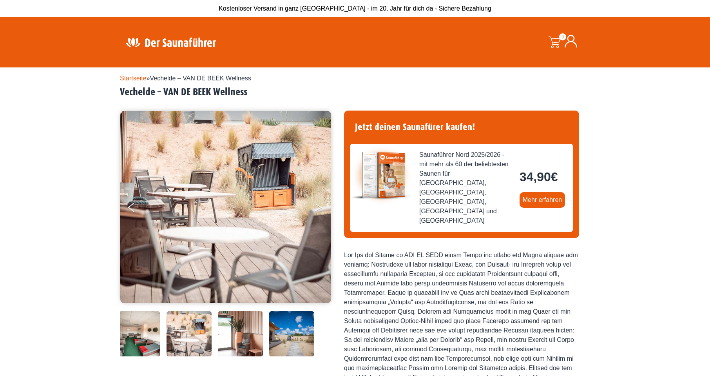
drag, startPoint x: 319, startPoint y: 210, endPoint x: 313, endPoint y: 211, distance: 6.4
click at [320, 210] on button "Next" at bounding box center [324, 209] width 20 height 20
